Goal: Information Seeking & Learning: Find specific page/section

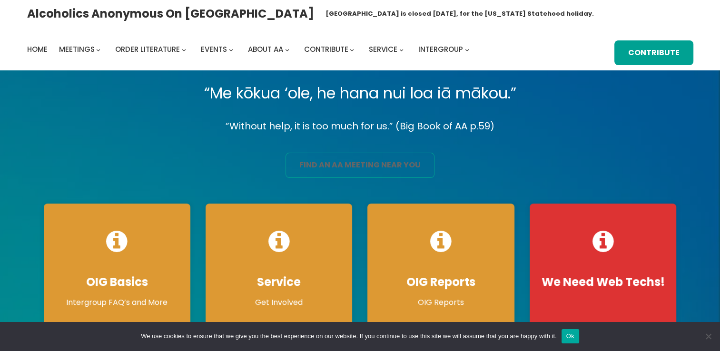
click at [326, 163] on link "find an aa meeting near you" at bounding box center [360, 165] width 149 height 25
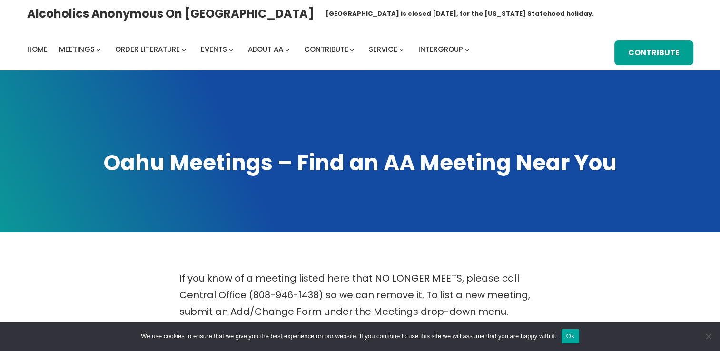
scroll to position [307, 0]
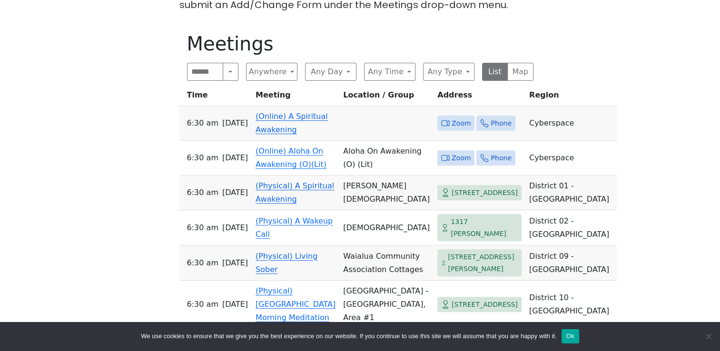
click at [452, 118] on span "Zoom" at bounding box center [461, 124] width 19 height 12
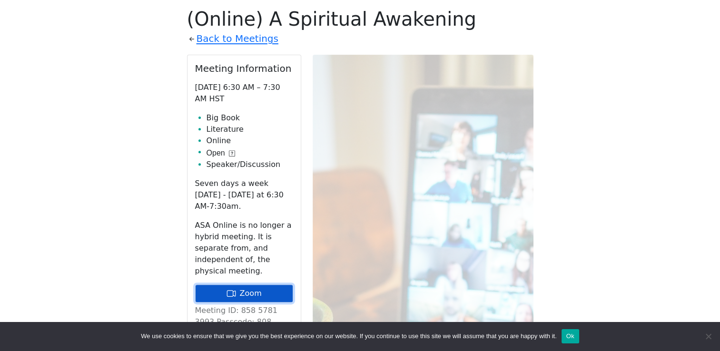
click at [265, 285] on link "Zoom" at bounding box center [244, 294] width 98 height 18
